Goal: Task Accomplishment & Management: Use online tool/utility

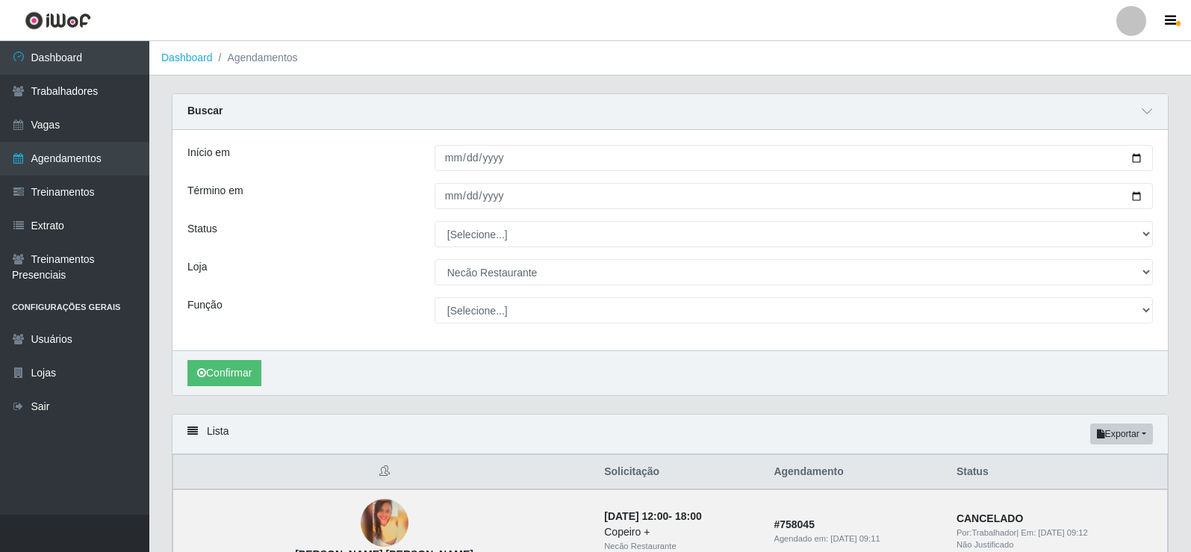
select select "334"
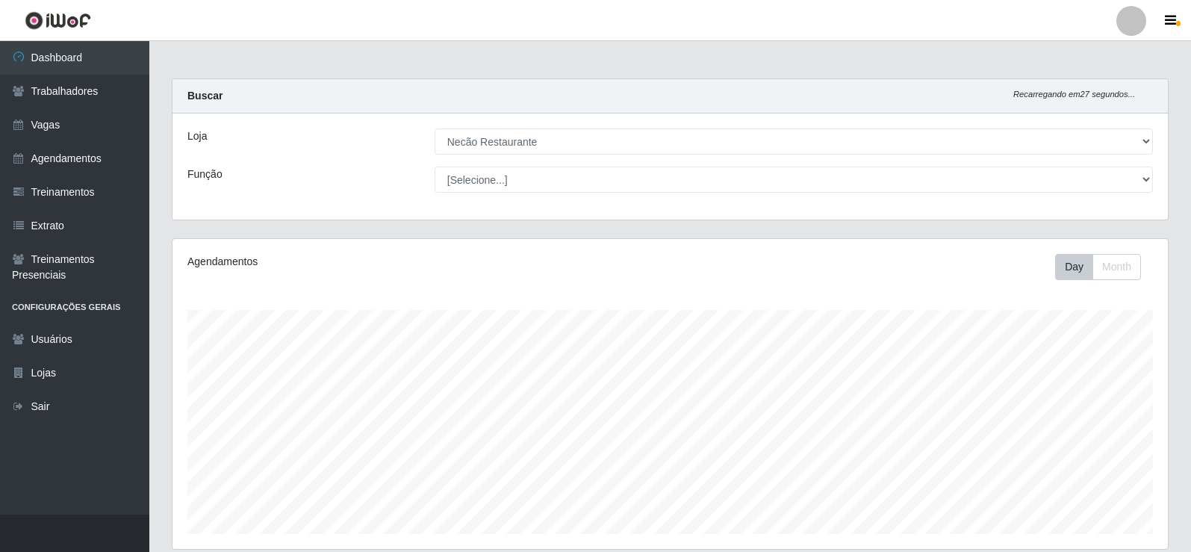
select select "334"
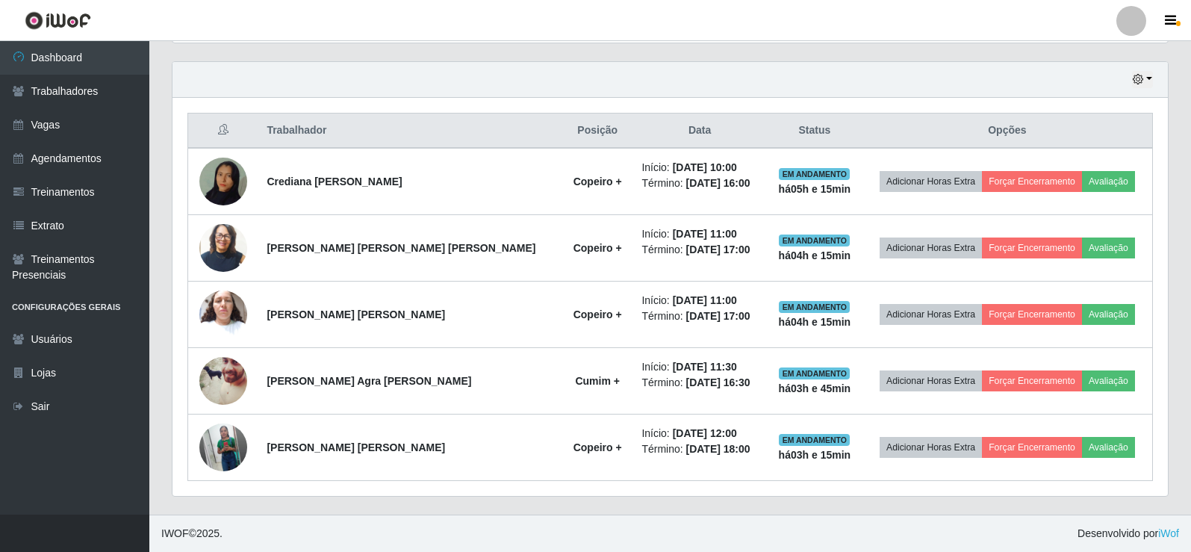
scroll to position [310, 995]
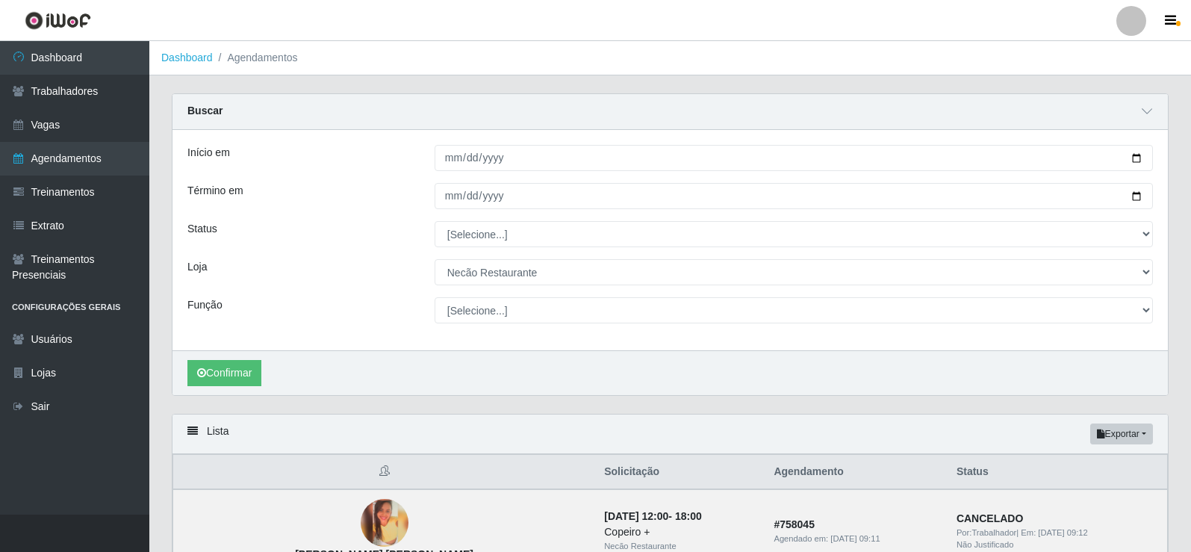
select select "334"
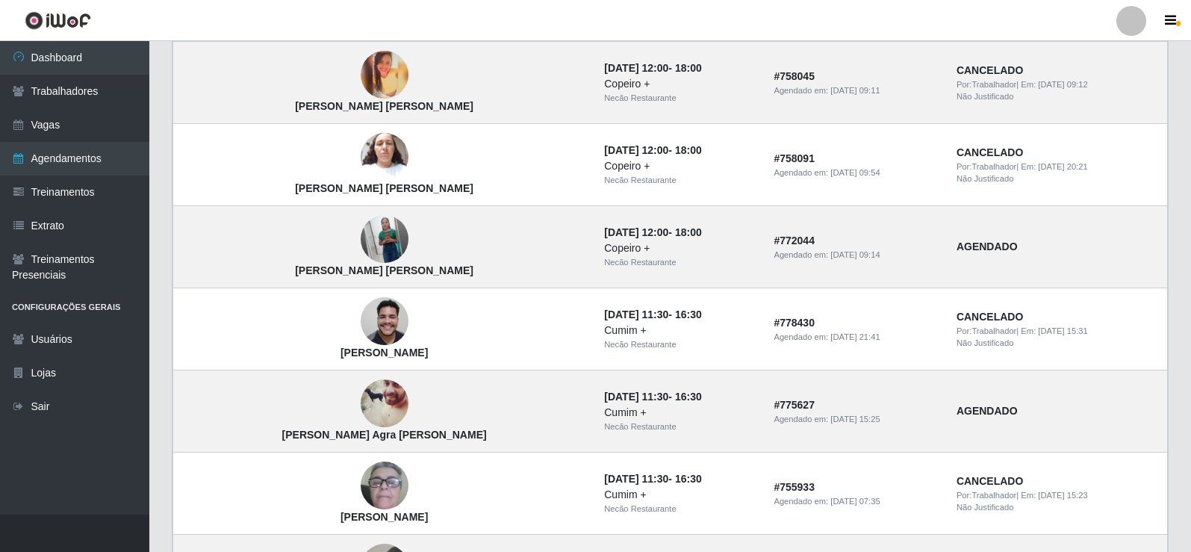
scroll to position [299, 0]
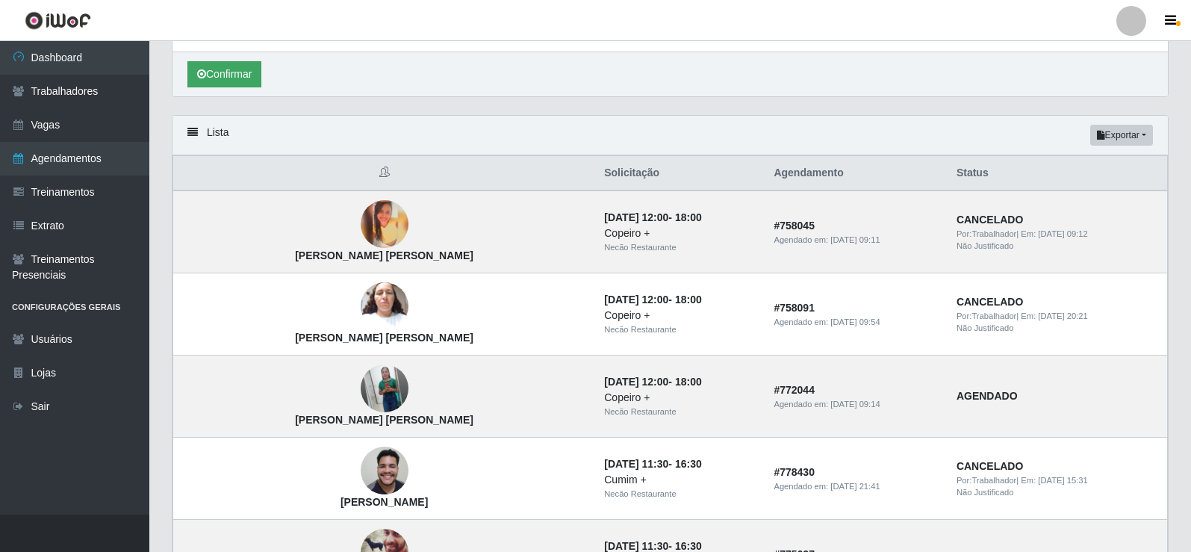
click at [237, 76] on button "Confirmar" at bounding box center [224, 74] width 74 height 26
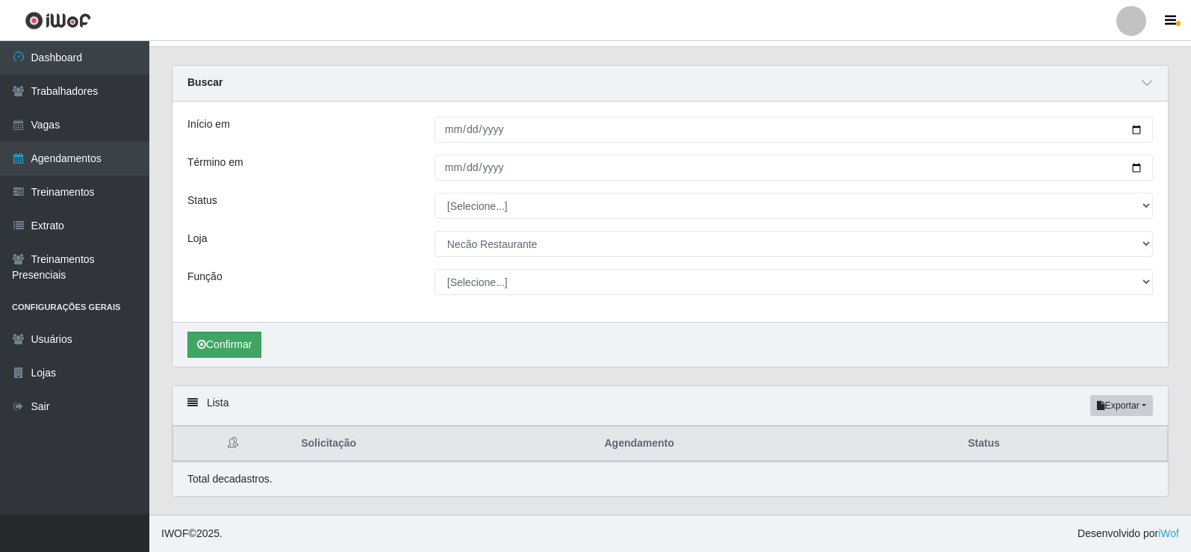
click at [234, 347] on button "Confirmar" at bounding box center [224, 345] width 74 height 26
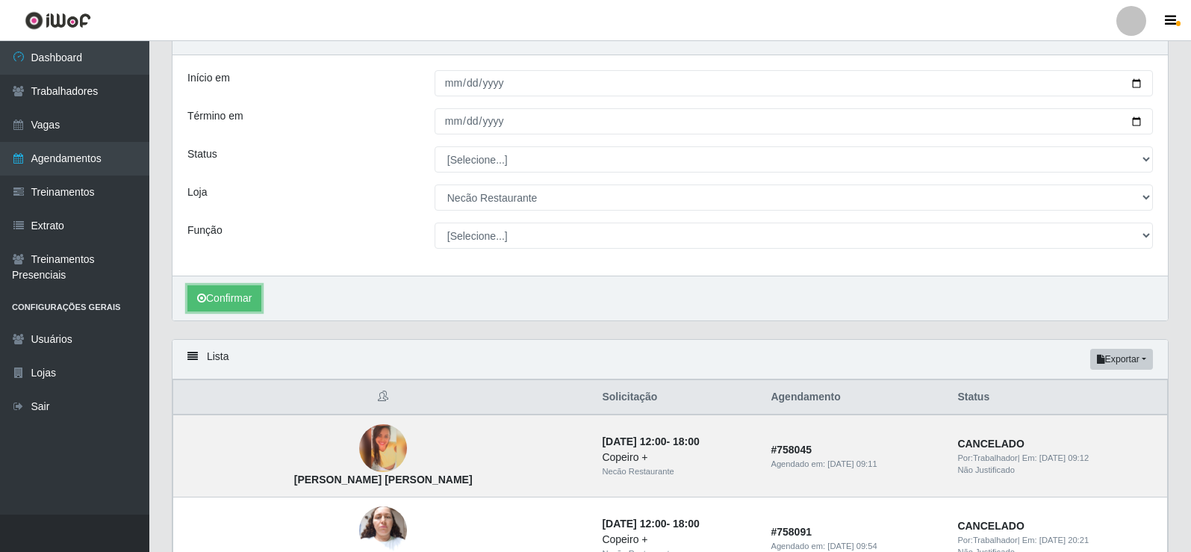
scroll to position [0, 0]
